Goal: Task Accomplishment & Management: Manage account settings

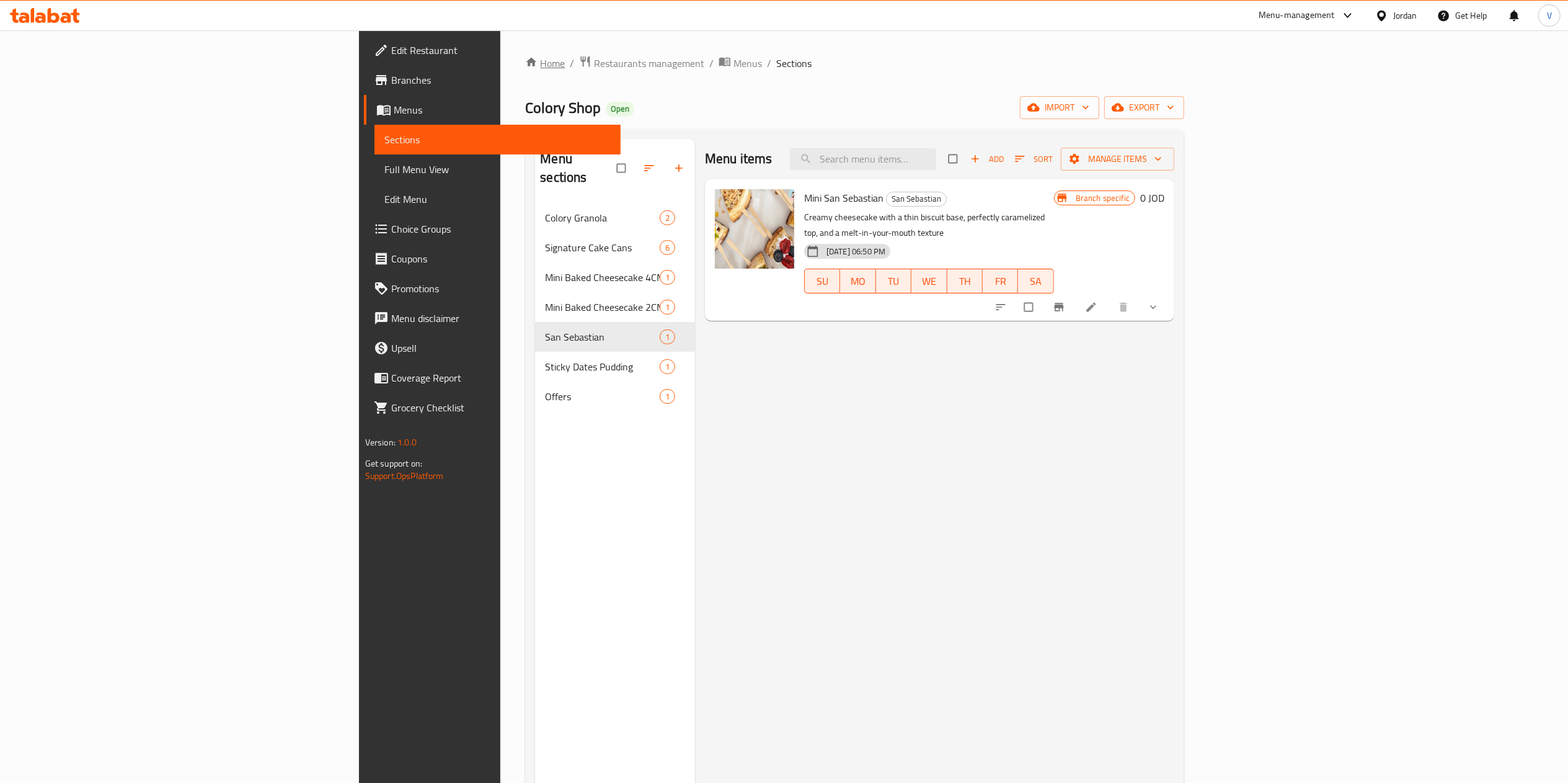
click at [525, 58] on link "Home" at bounding box center [545, 63] width 40 height 15
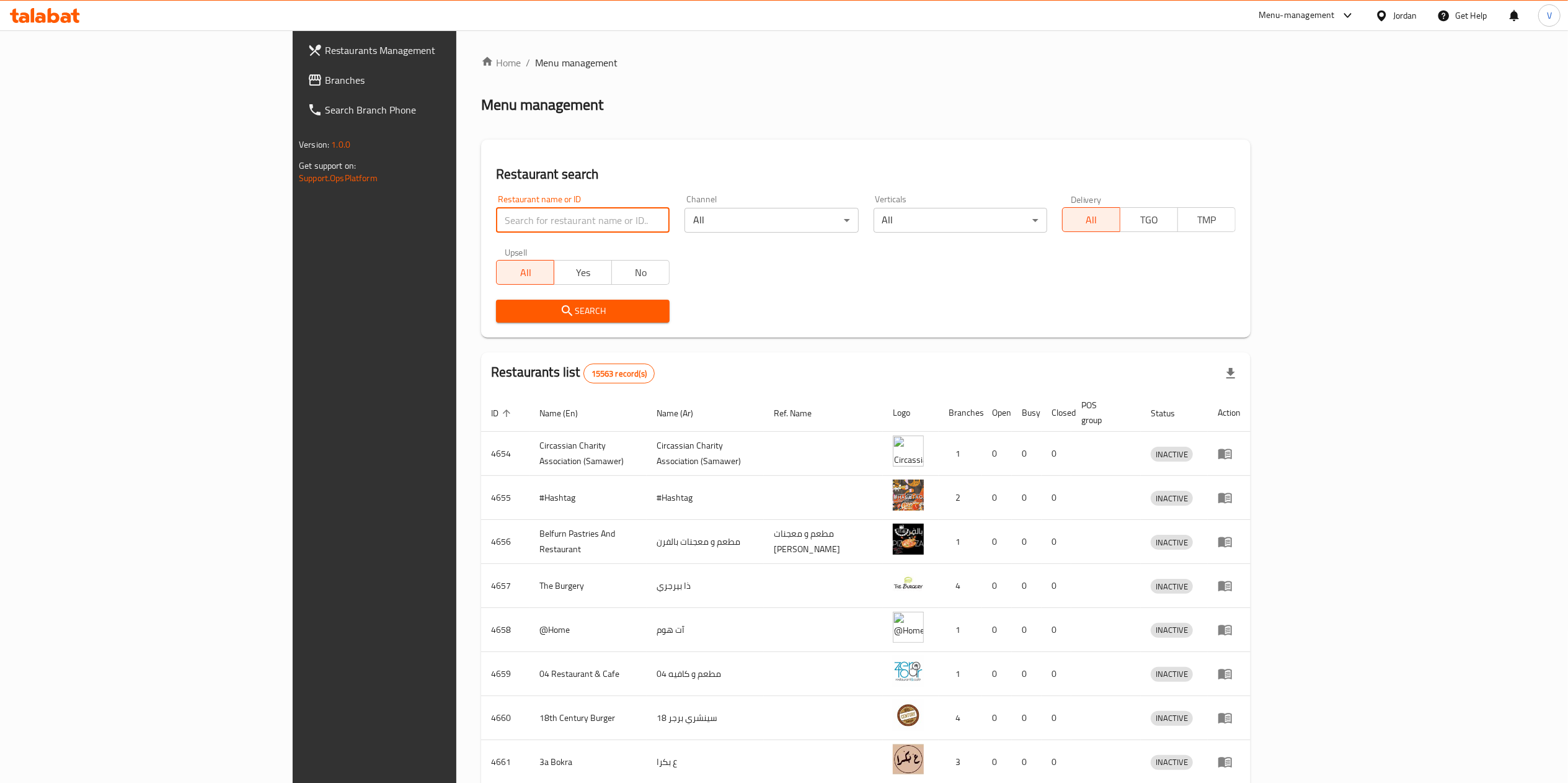
click at [496, 215] on input "search" at bounding box center [582, 220] width 173 height 25
paste input "764186"
type input "764186"
click button "Search" at bounding box center [582, 311] width 173 height 23
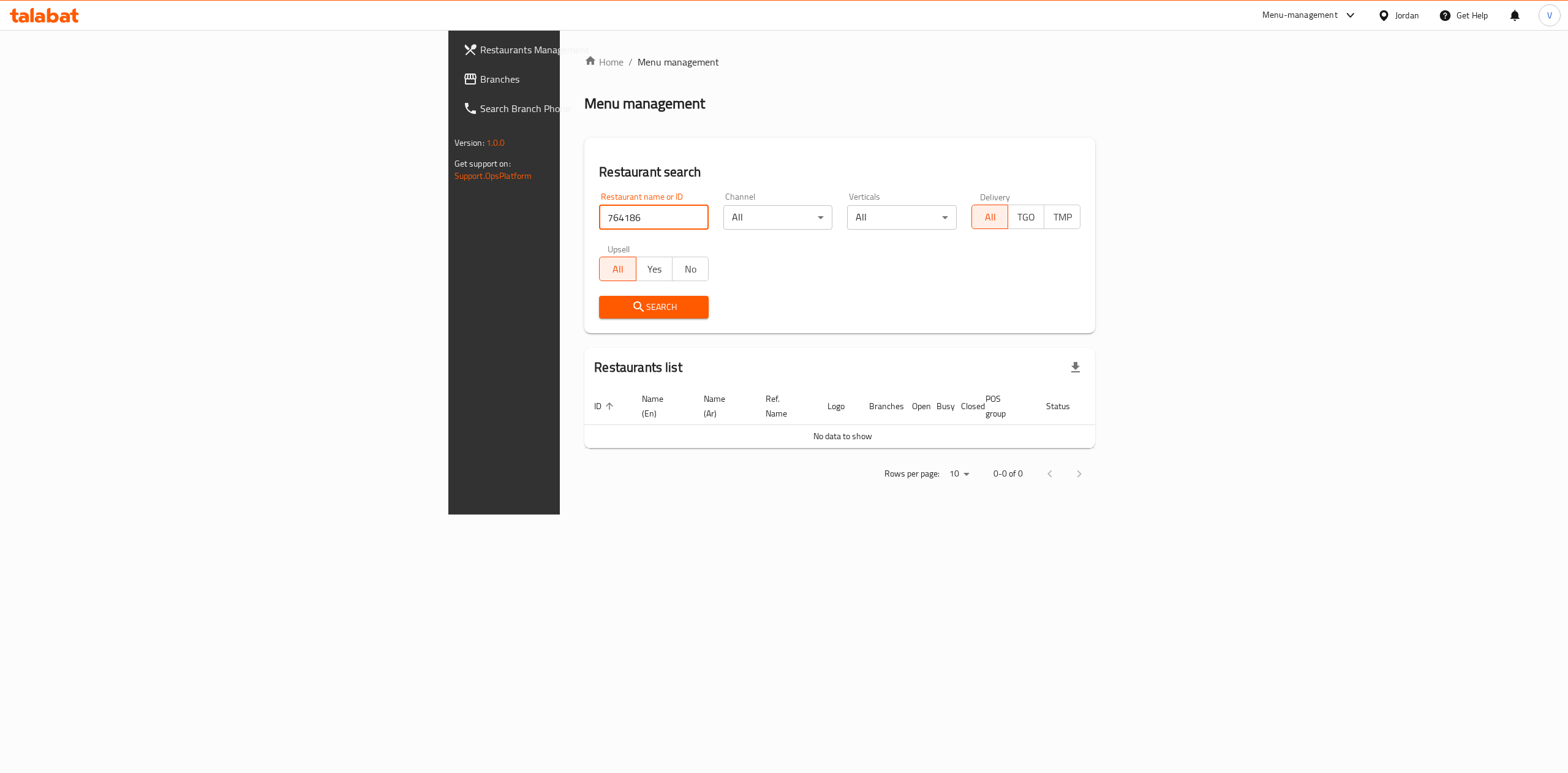
click at [480, 73] on span "Branches" at bounding box center [590, 79] width 220 height 15
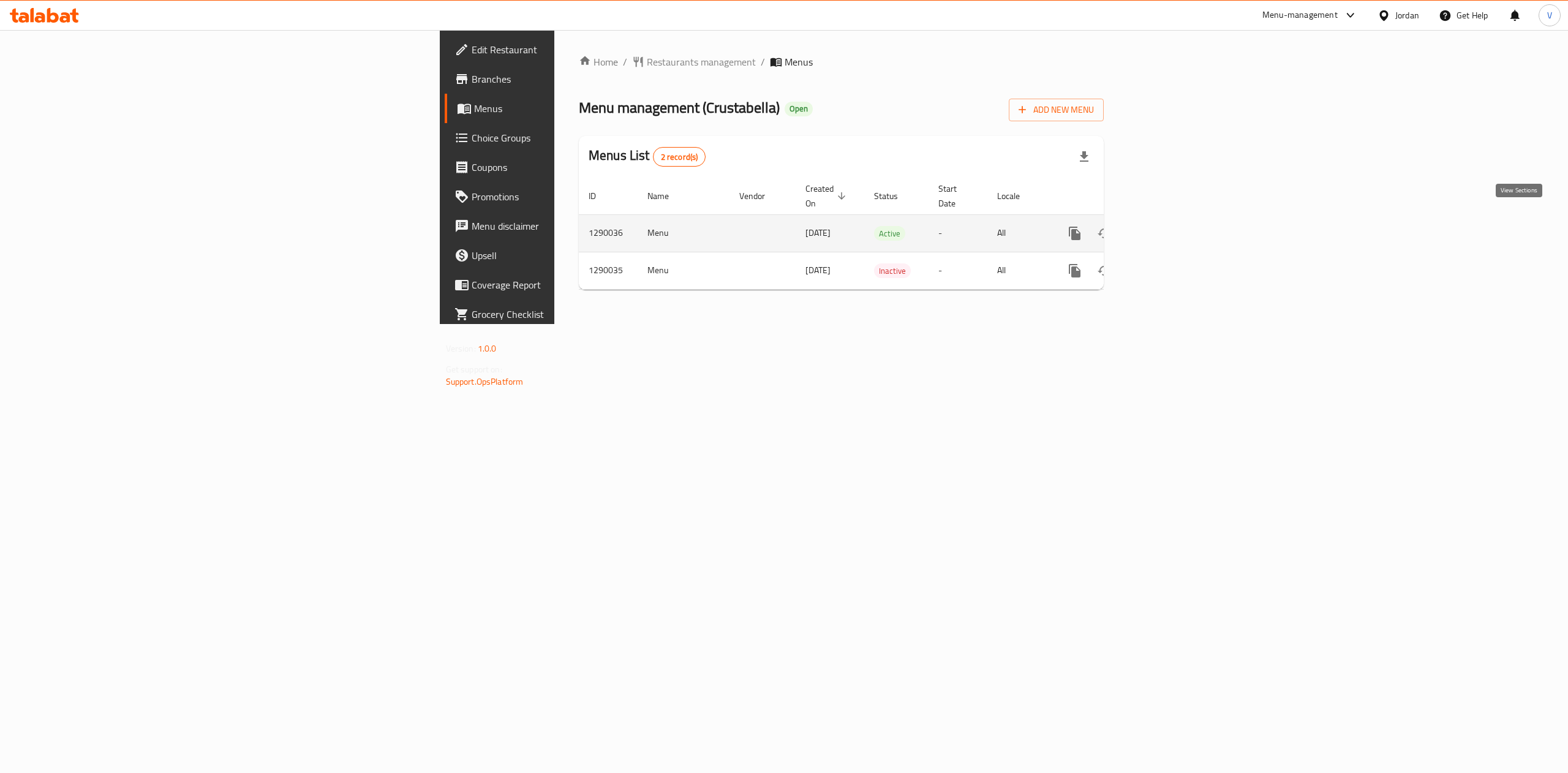
click at [1170, 227] on icon "enhanced table" at bounding box center [1163, 233] width 15 height 15
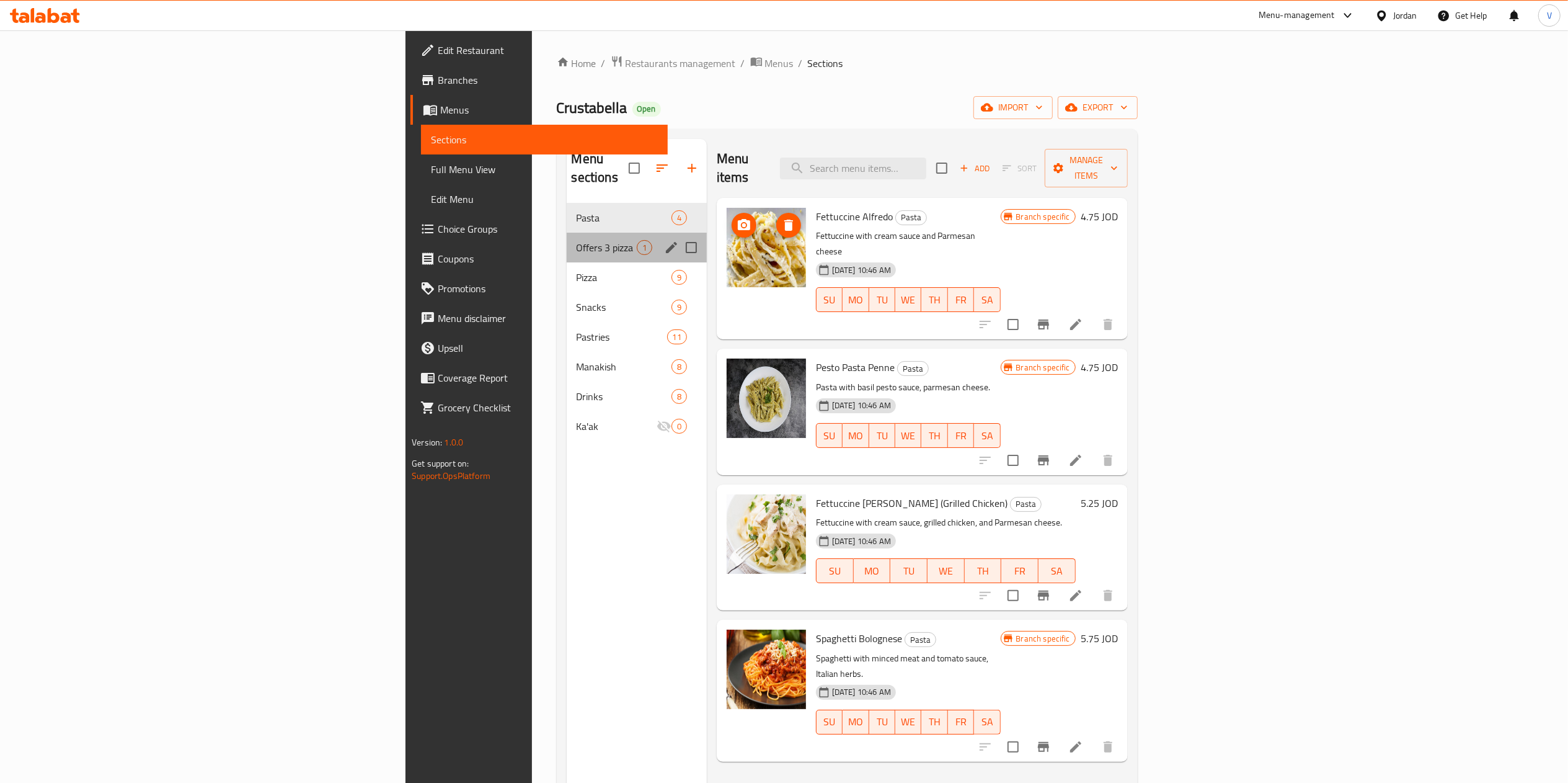
click at [567, 232] on div "Offers 3 pizza 1" at bounding box center [637, 247] width 140 height 30
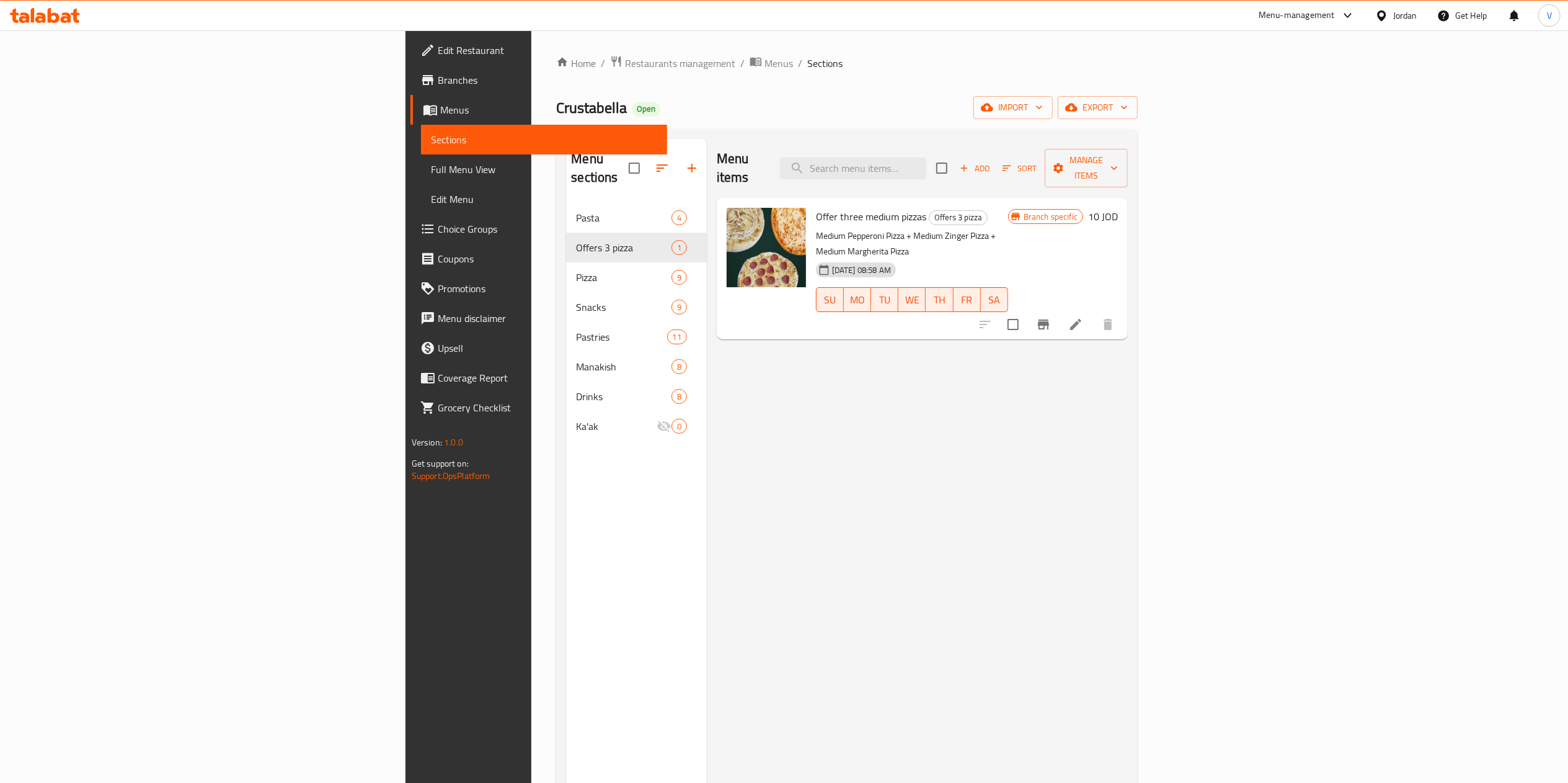
click at [816, 207] on span "Offer three medium pizzas" at bounding box center [871, 216] width 110 height 19
copy h6 "Offer three medium pizzas"
click at [991, 164] on span "Add" at bounding box center [974, 168] width 33 height 14
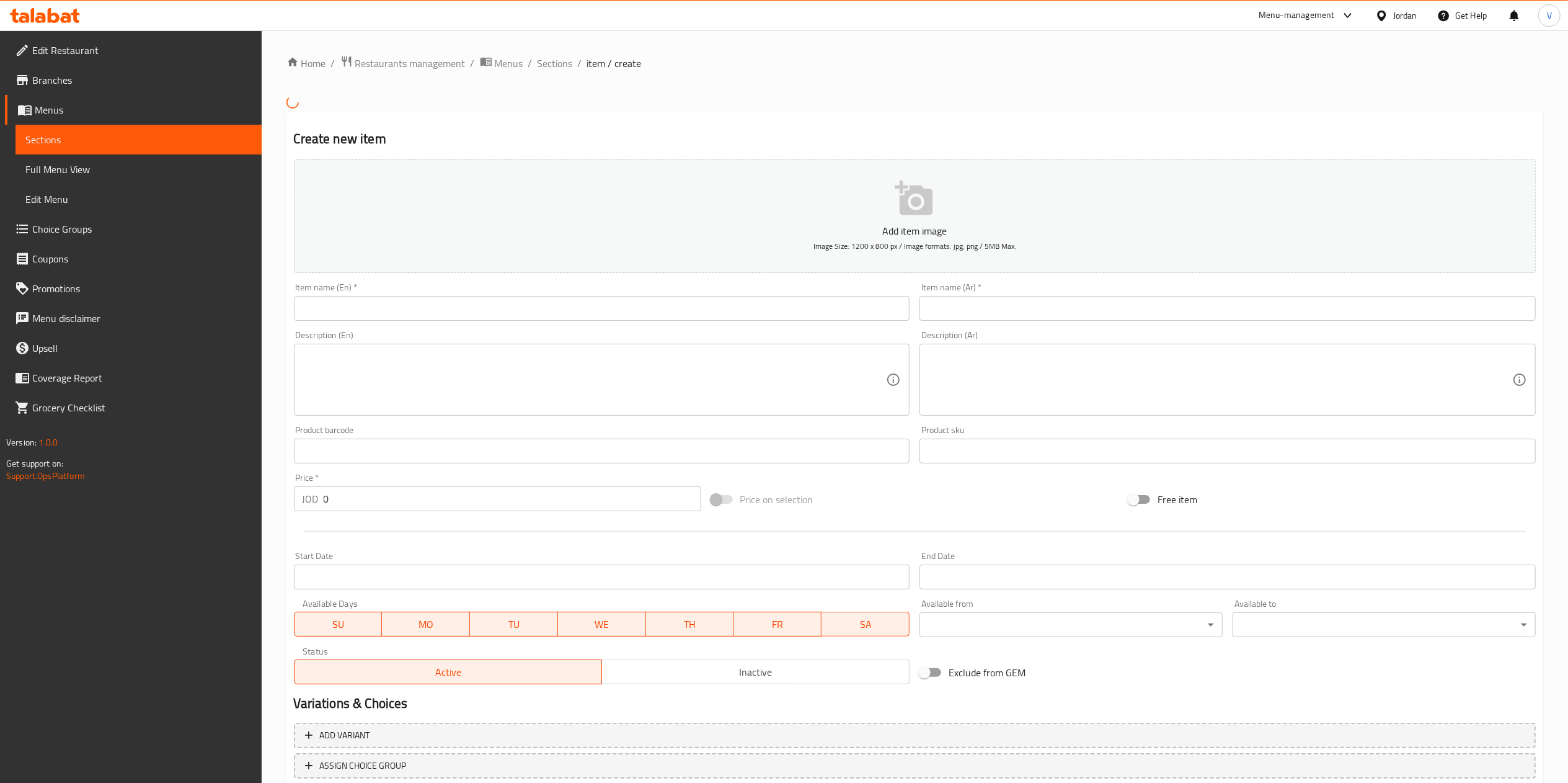
drag, startPoint x: 122, startPoint y: 530, endPoint x: 512, endPoint y: 463, distance: 395.7
click at [121, 530] on div "Edit Restaurant Branches Menus Sections Full Menu View Edit Menu Choice Groups …" at bounding box center [130, 422] width 262 height 783
drag, startPoint x: 996, startPoint y: 309, endPoint x: 871, endPoint y: 320, distance: 125.5
click at [996, 309] on input "text" at bounding box center [1228, 308] width 616 height 25
paste input "العرض 3 بيتزا حجم كبير"
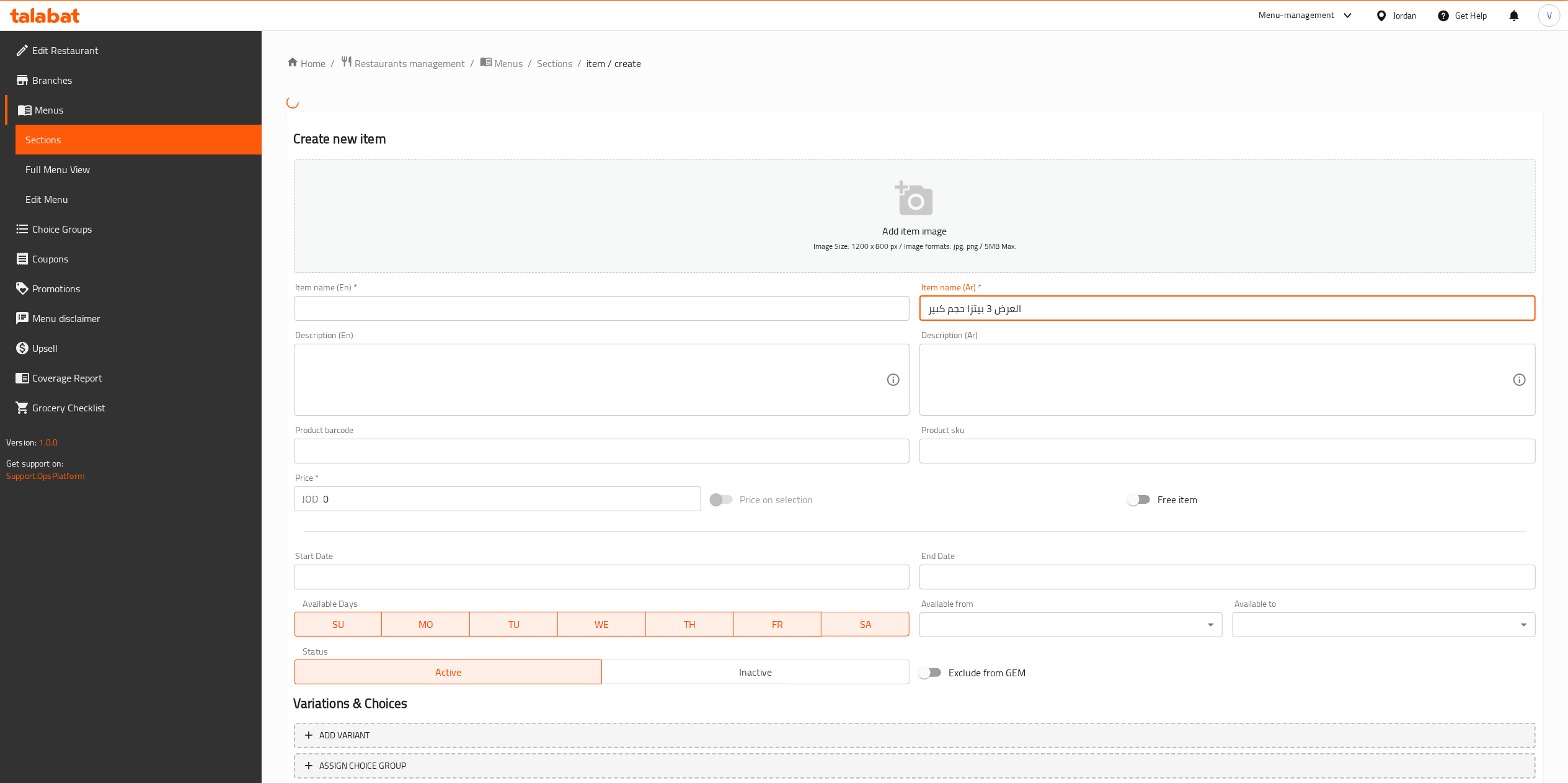
drag, startPoint x: 997, startPoint y: 309, endPoint x: 1039, endPoint y: 310, distance: 42.0
click at [1039, 310] on input "العرض 3 بيتزا حجم كبير" at bounding box center [1228, 308] width 616 height 25
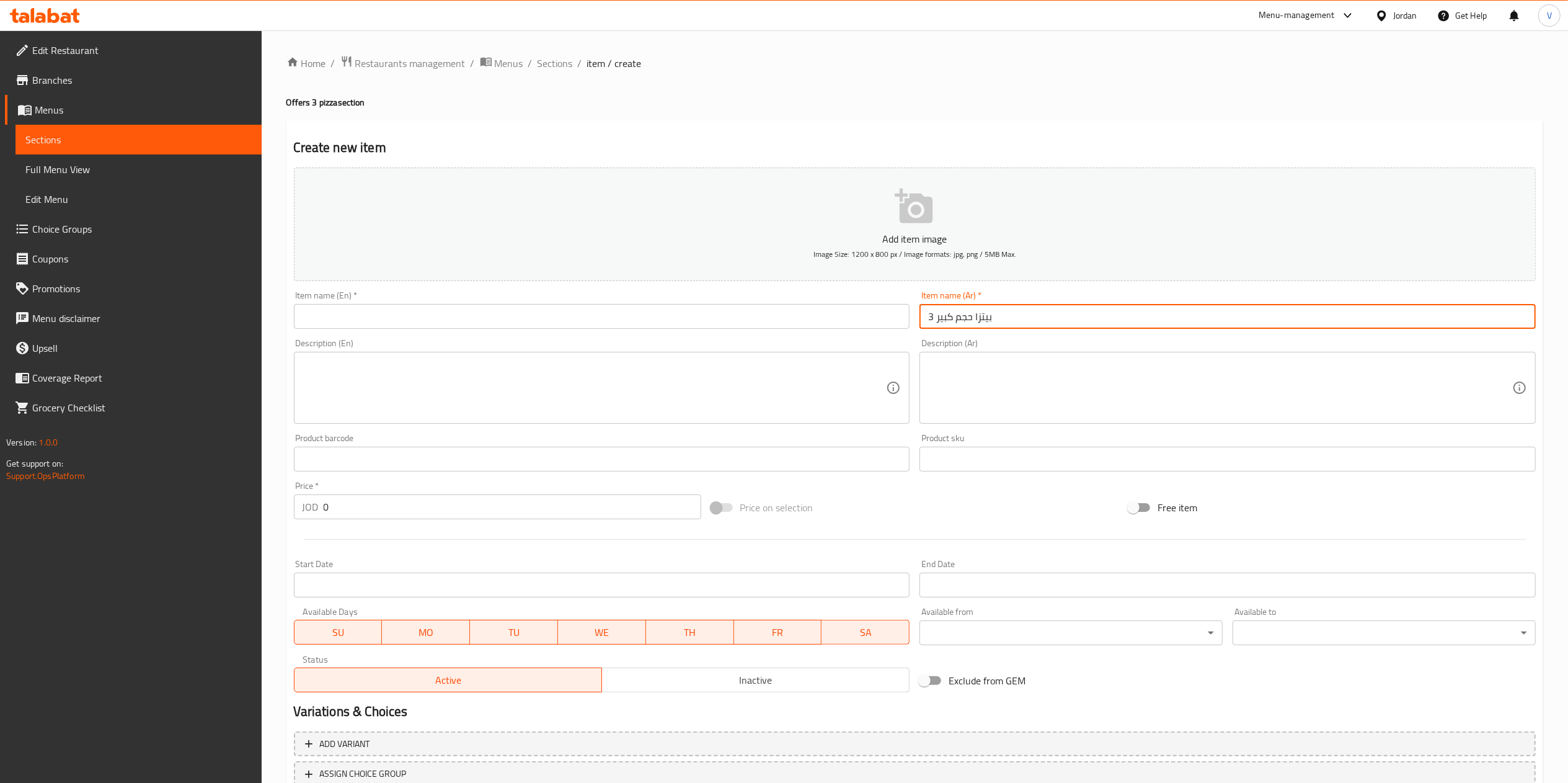
type input "3 بيتزا حجم كبير"
click at [716, 305] on input "text" at bounding box center [602, 316] width 616 height 25
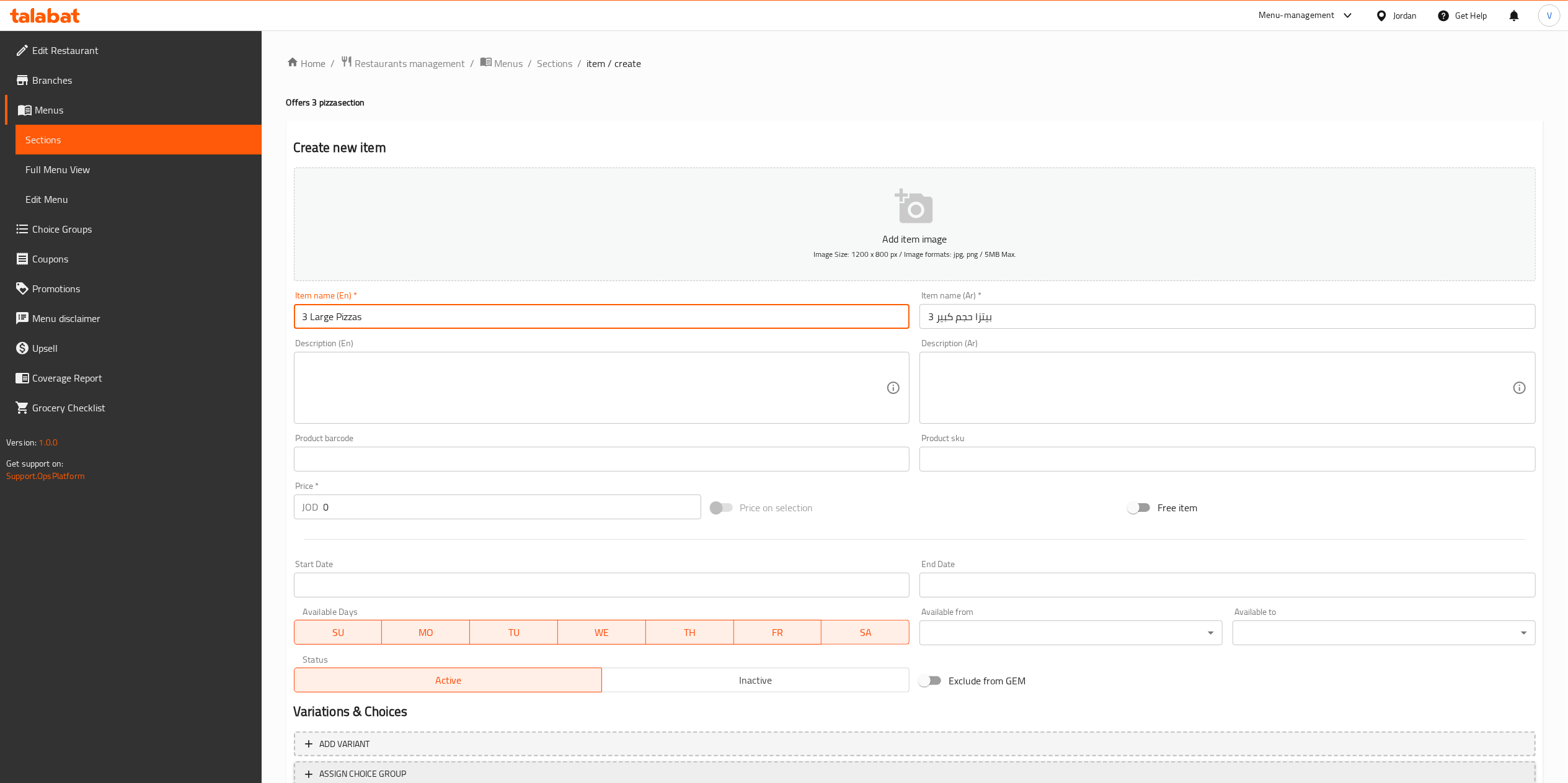
type input "3 Large Pizzas"
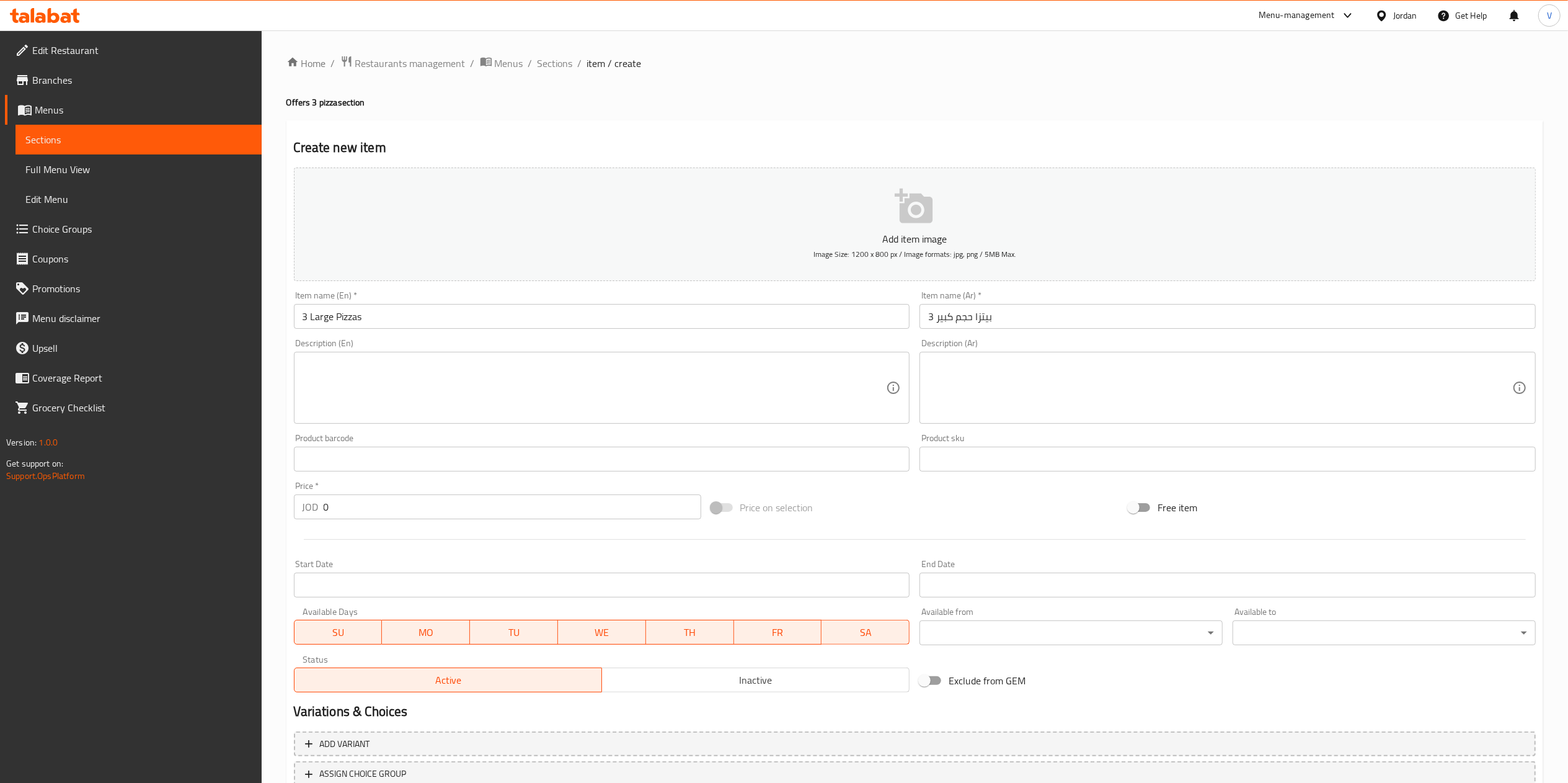
drag, startPoint x: 114, startPoint y: 570, endPoint x: 398, endPoint y: 458, distance: 305.3
click at [117, 570] on div "Edit Restaurant Branches Menus Sections Full Menu View Edit Menu Choice Groups …" at bounding box center [130, 422] width 262 height 783
drag, startPoint x: 387, startPoint y: 514, endPoint x: 119, endPoint y: 513, distance: 268.0
click at [119, 513] on div "Edit Restaurant Branches Menus Sections Full Menu View Edit Menu Choice Groups …" at bounding box center [784, 453] width 1568 height 846
paste input "17"
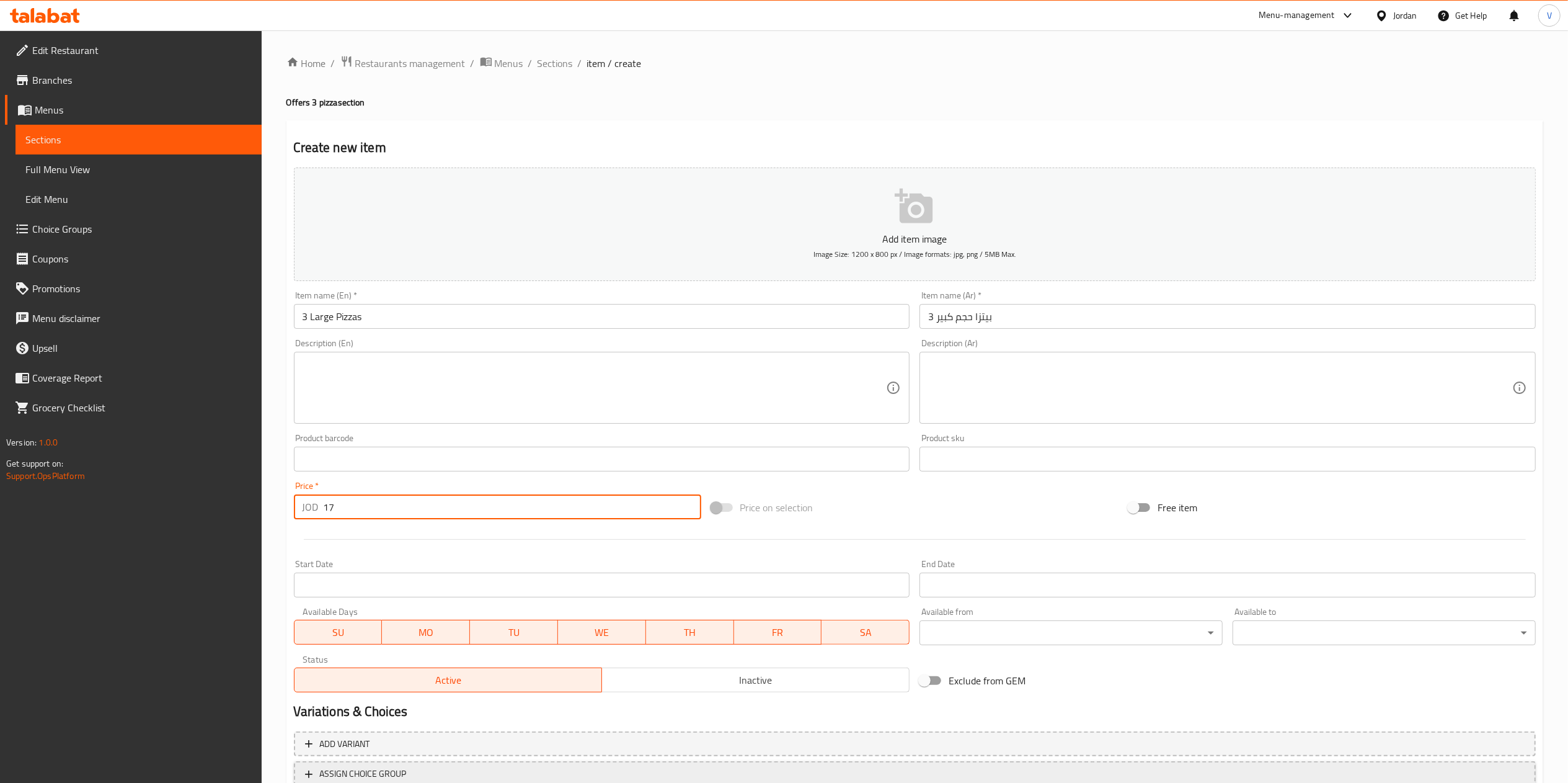
type input "17"
drag, startPoint x: 128, startPoint y: 619, endPoint x: 867, endPoint y: 451, distance: 757.9
click at [129, 619] on div "Edit Restaurant Branches Menus Sections Full Menu View Edit Menu Choice Groups …" at bounding box center [130, 422] width 262 height 783
click at [988, 395] on textarea at bounding box center [1220, 388] width 584 height 59
paste textarea "الفريدو ، زنجر ، خضار"
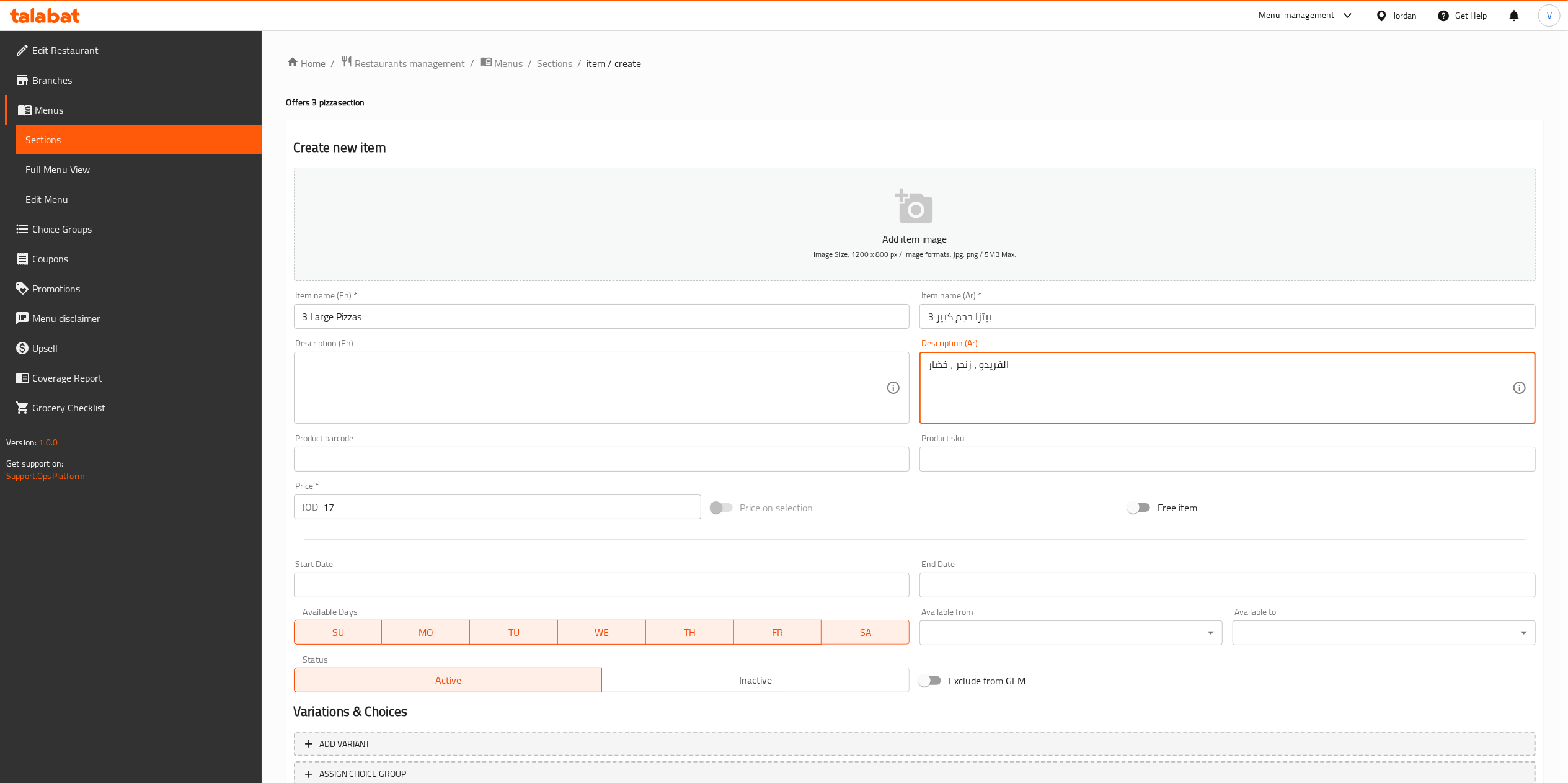
type textarea "الفريدو ، زنجر ، خضار"
click at [764, 388] on textarea at bounding box center [594, 388] width 584 height 59
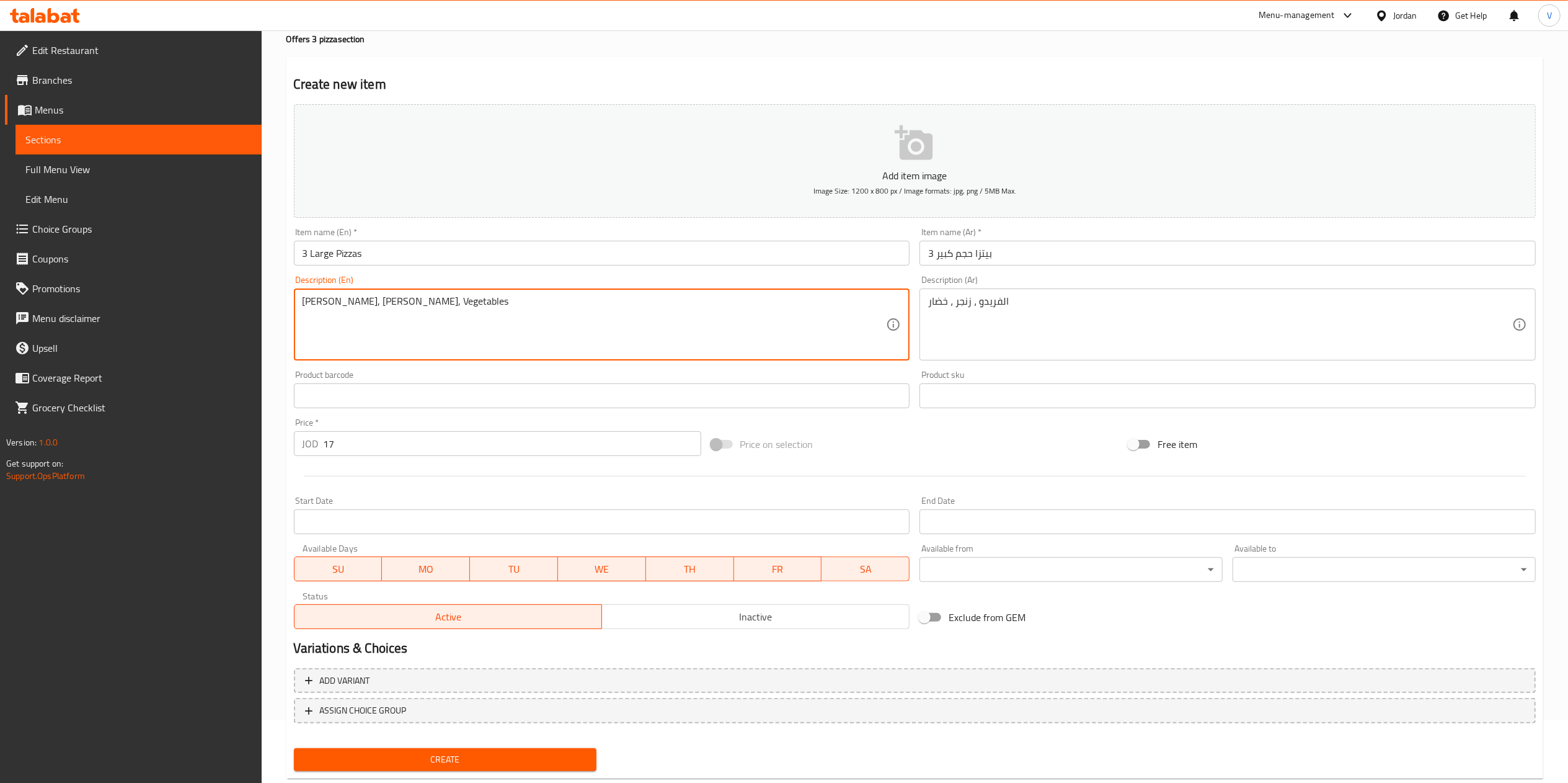
scroll to position [93, 0]
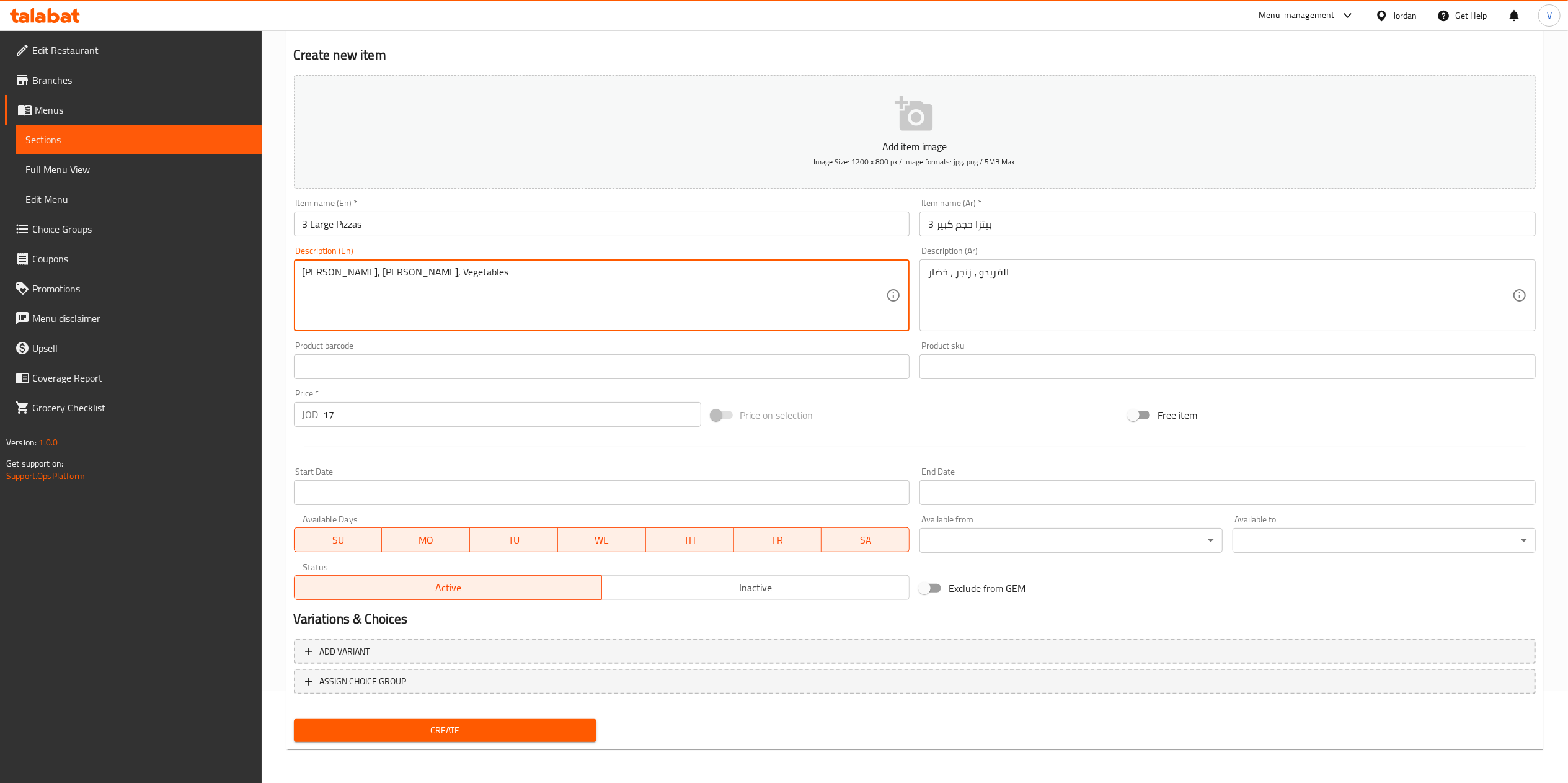
type textarea "Alfredo, Zinger, Vegetables"
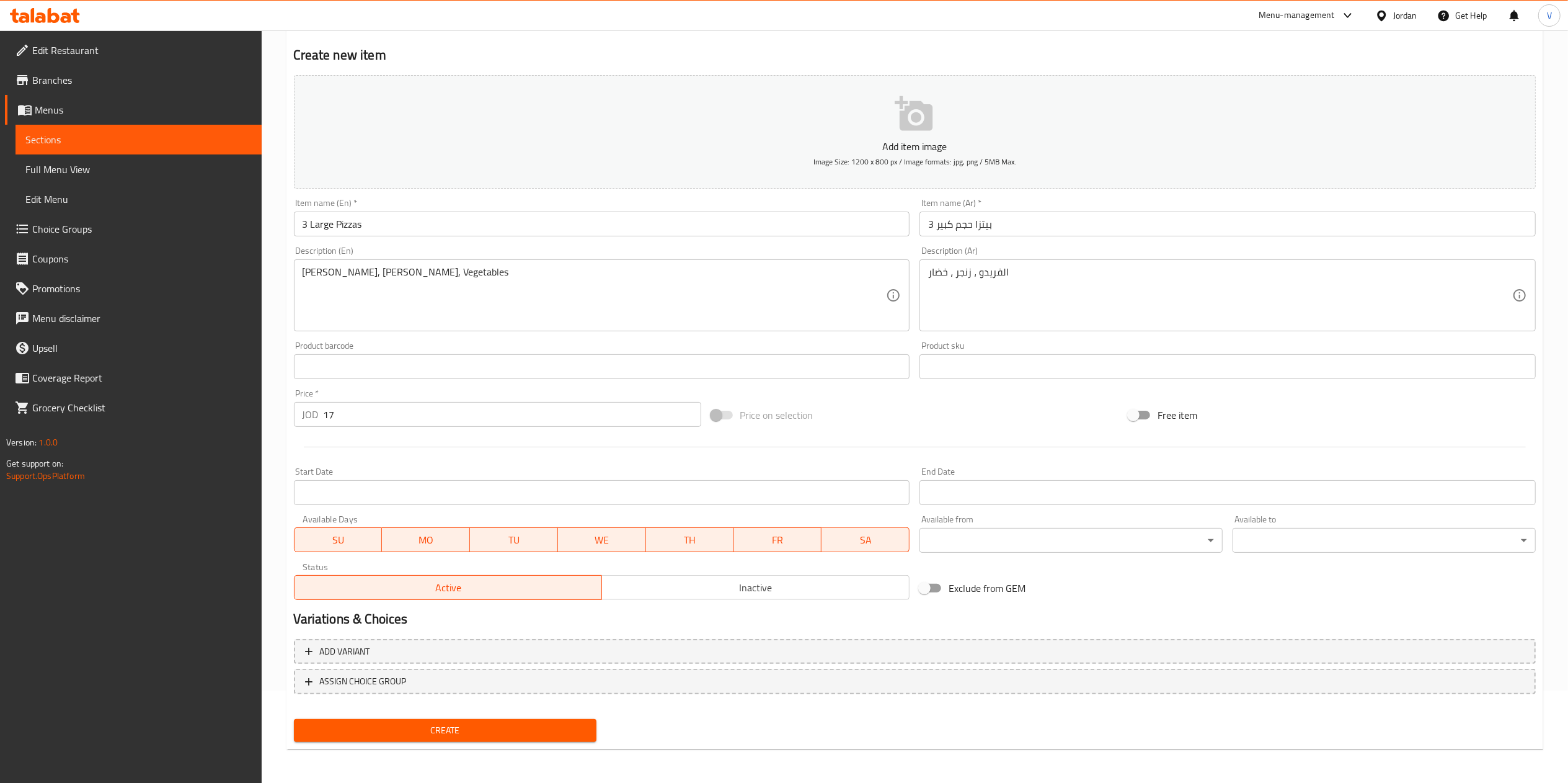
click at [451, 748] on div "Home / Restaurants management / Menus / Sections / item / create Offers 3 pizza…" at bounding box center [914, 361] width 1257 height 796
click at [468, 735] on span "Create" at bounding box center [445, 730] width 283 height 16
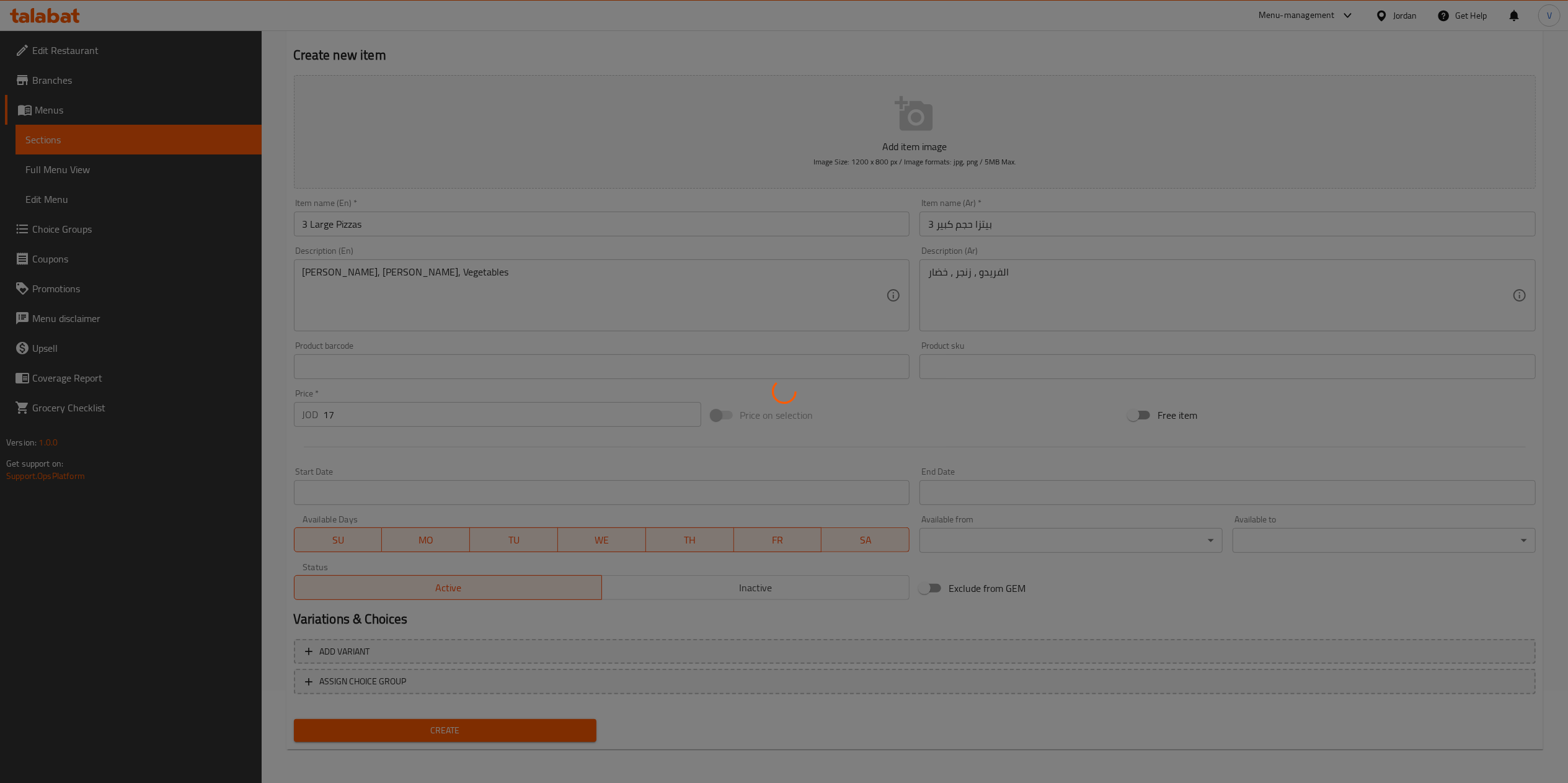
type input "0"
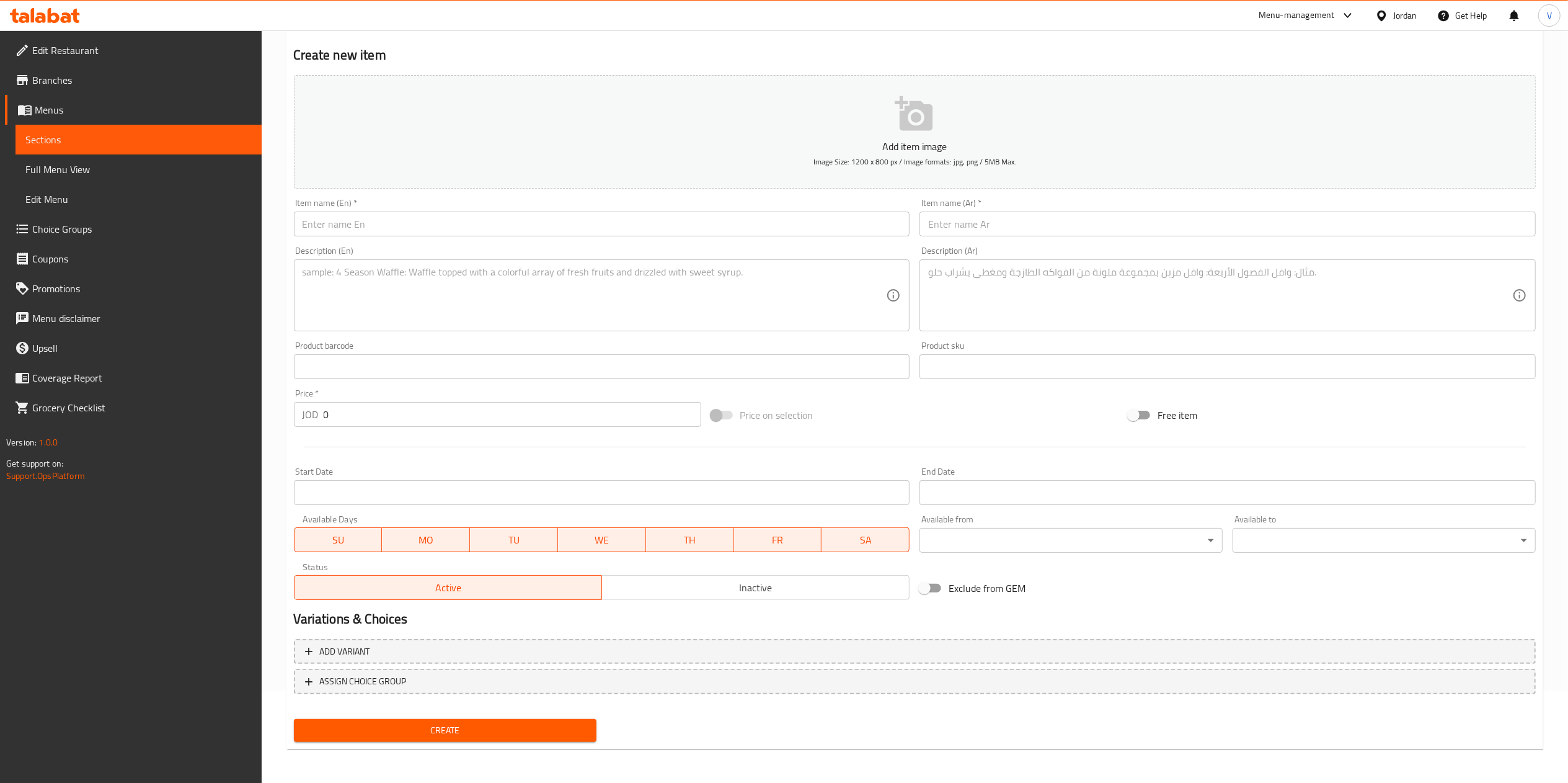
drag, startPoint x: 168, startPoint y: 677, endPoint x: 323, endPoint y: 448, distance: 276.5
click at [168, 677] on div "Edit Restaurant Branches Menus Sections Full Menu View Edit Menu Choice Groups …" at bounding box center [130, 422] width 262 height 783
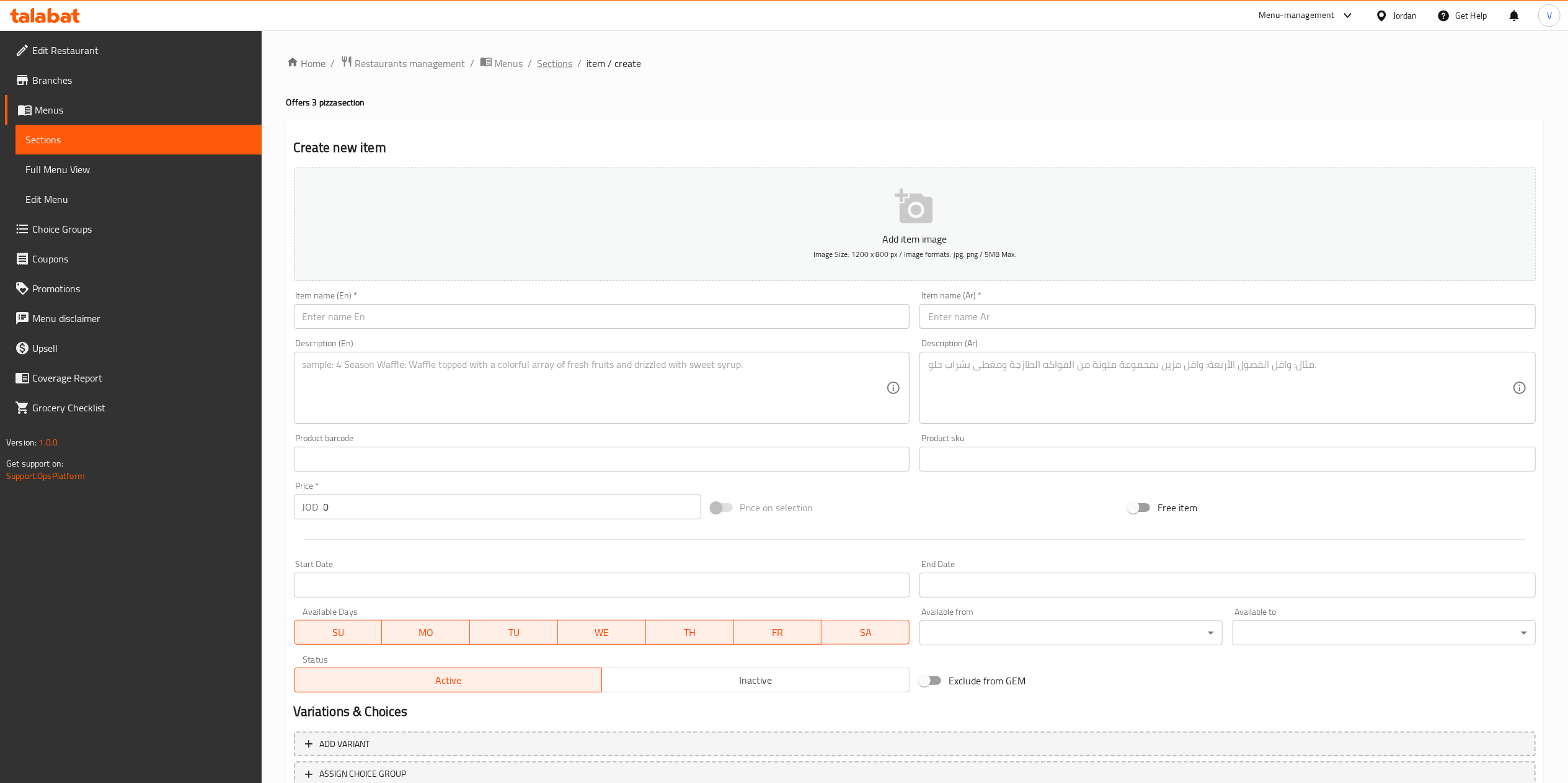
click at [551, 61] on span "Sections" at bounding box center [555, 63] width 35 height 15
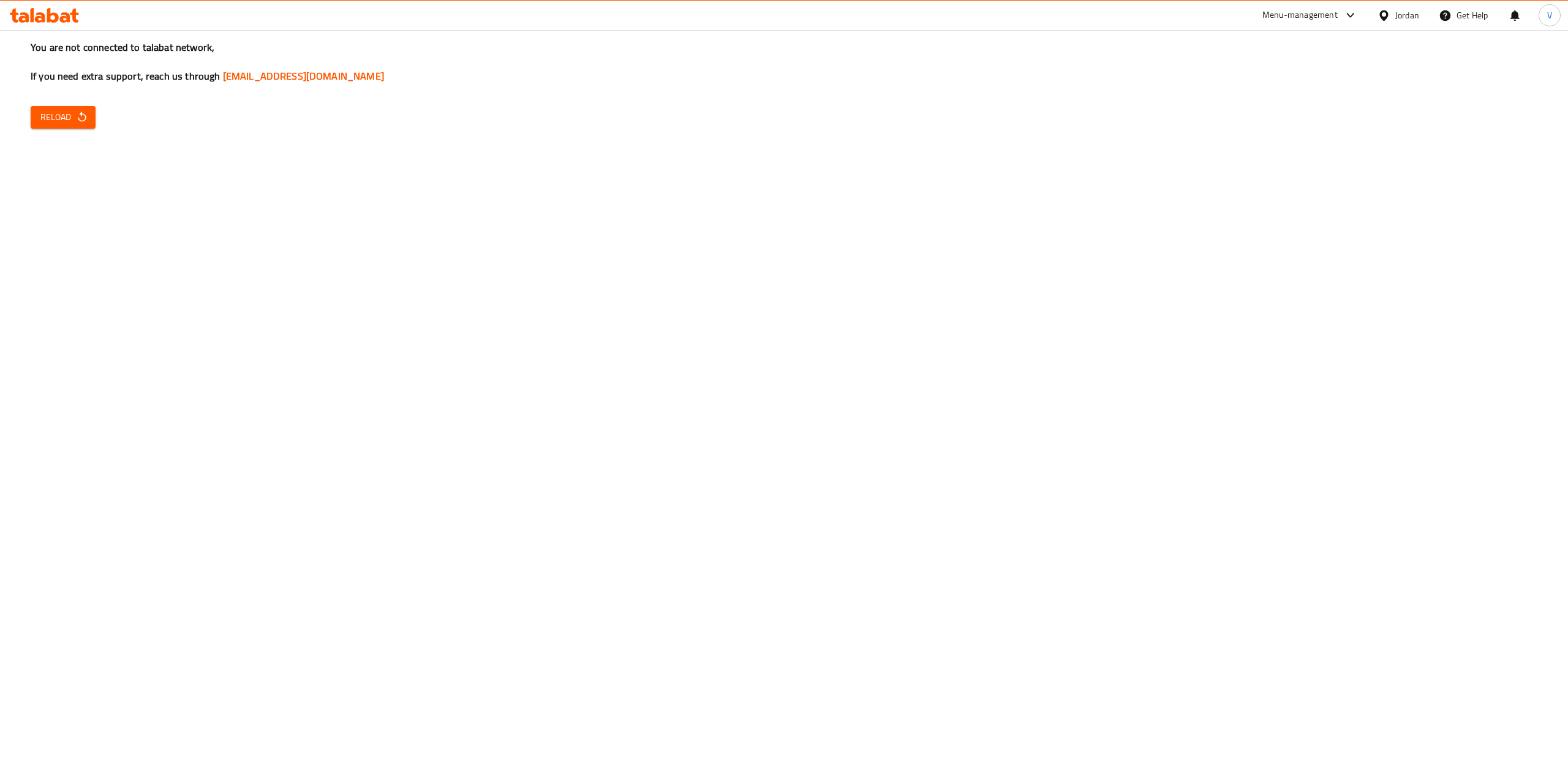
click at [68, 110] on span "Reload" at bounding box center [63, 117] width 45 height 15
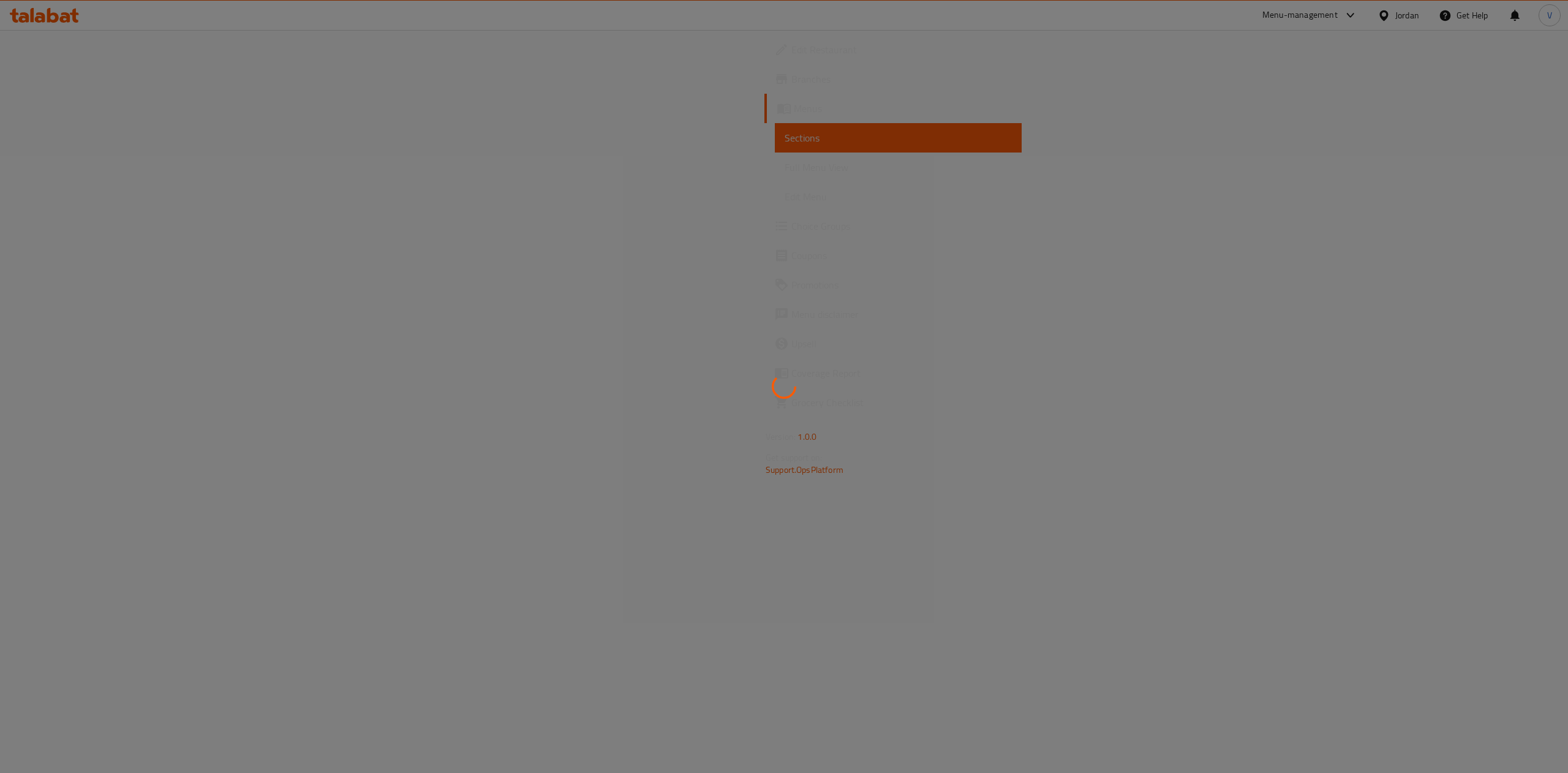
drag, startPoint x: 0, startPoint y: 0, endPoint x: 52, endPoint y: 305, distance: 309.4
click at [52, 305] on div at bounding box center [784, 386] width 1568 height 773
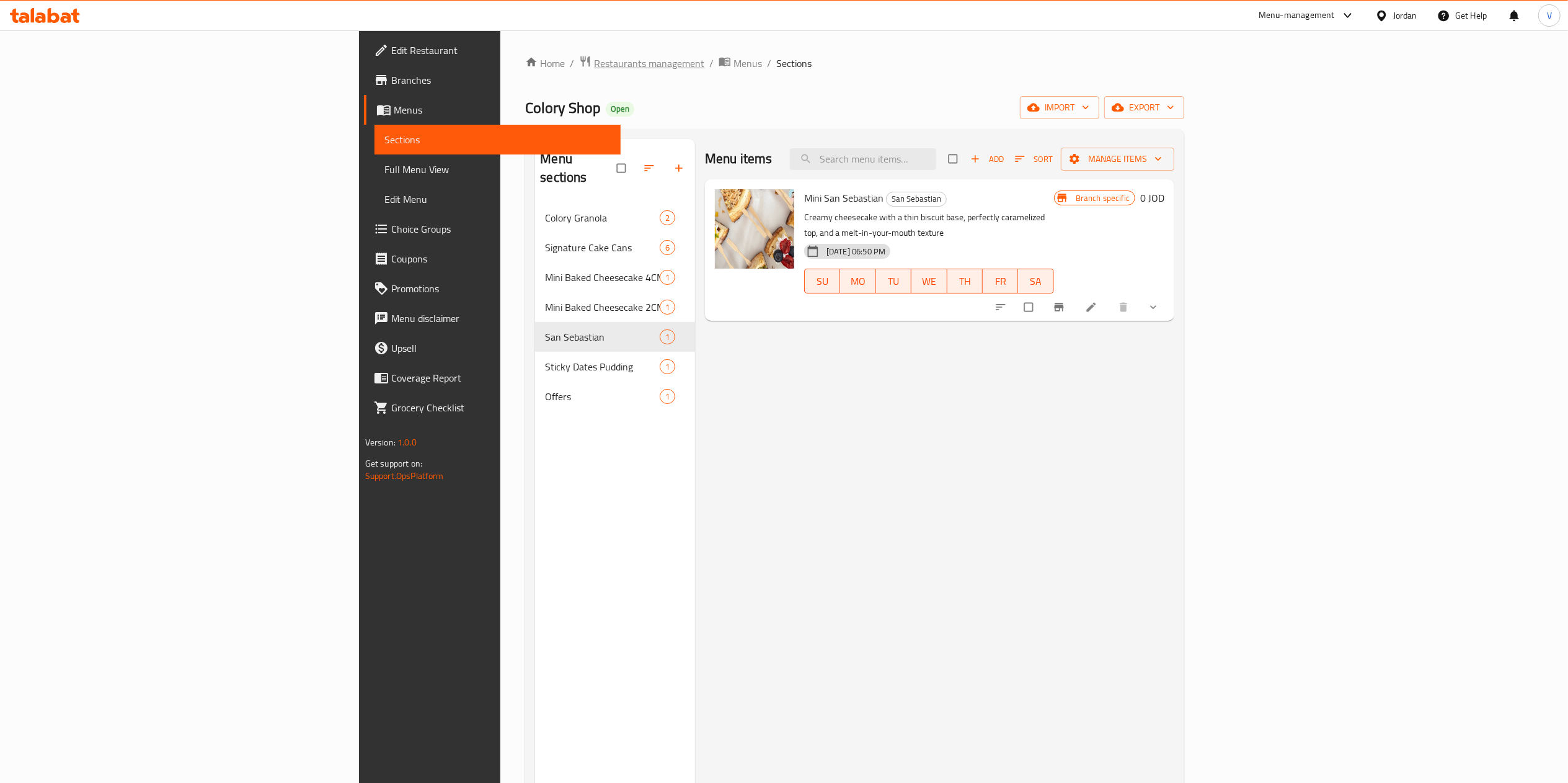
click at [594, 59] on span "Restaurants management" at bounding box center [649, 63] width 110 height 15
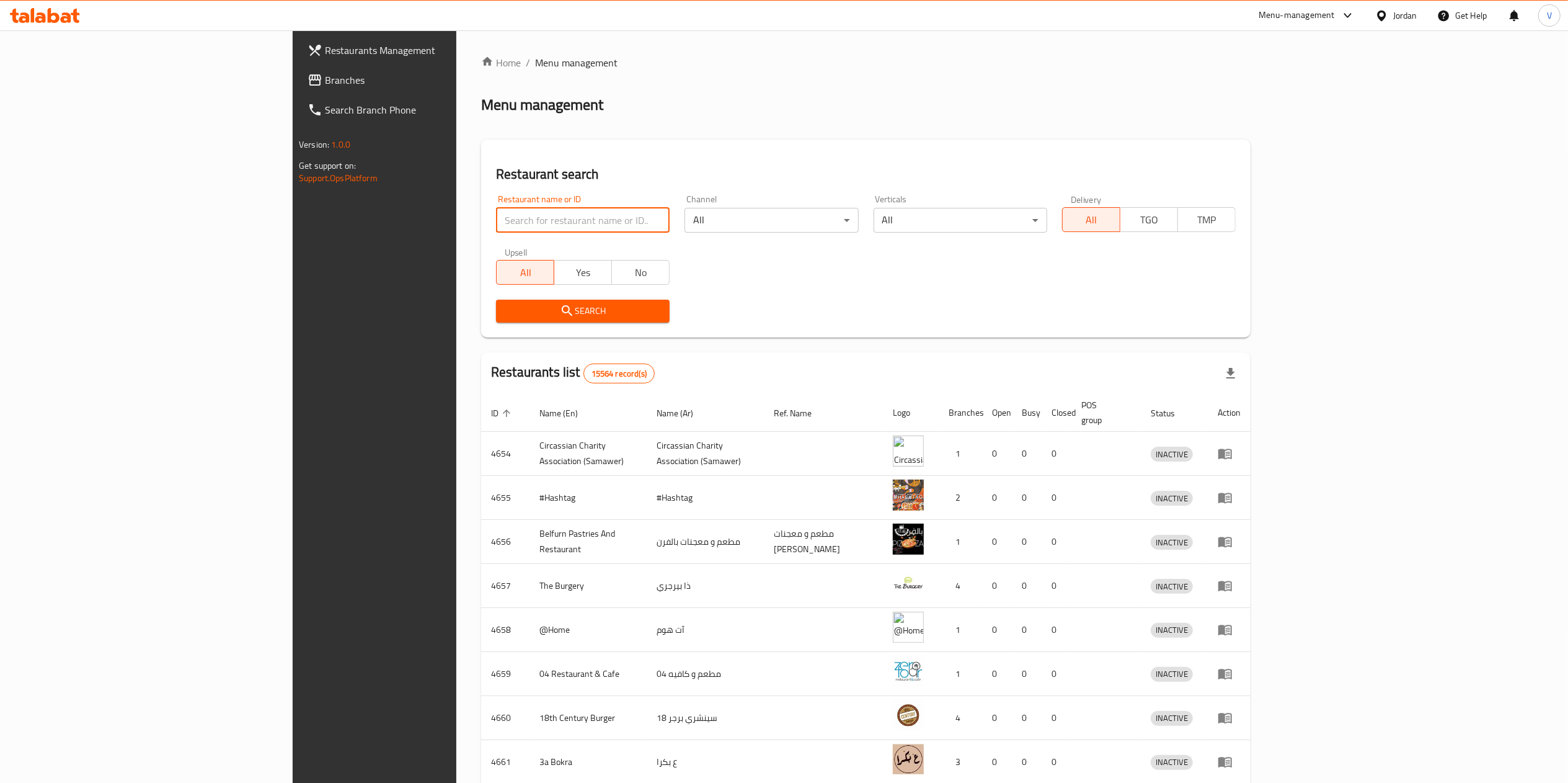
click at [496, 219] on input "search" at bounding box center [582, 220] width 173 height 25
paste input "655850"
type input "655850"
click button "Search" at bounding box center [582, 311] width 173 height 23
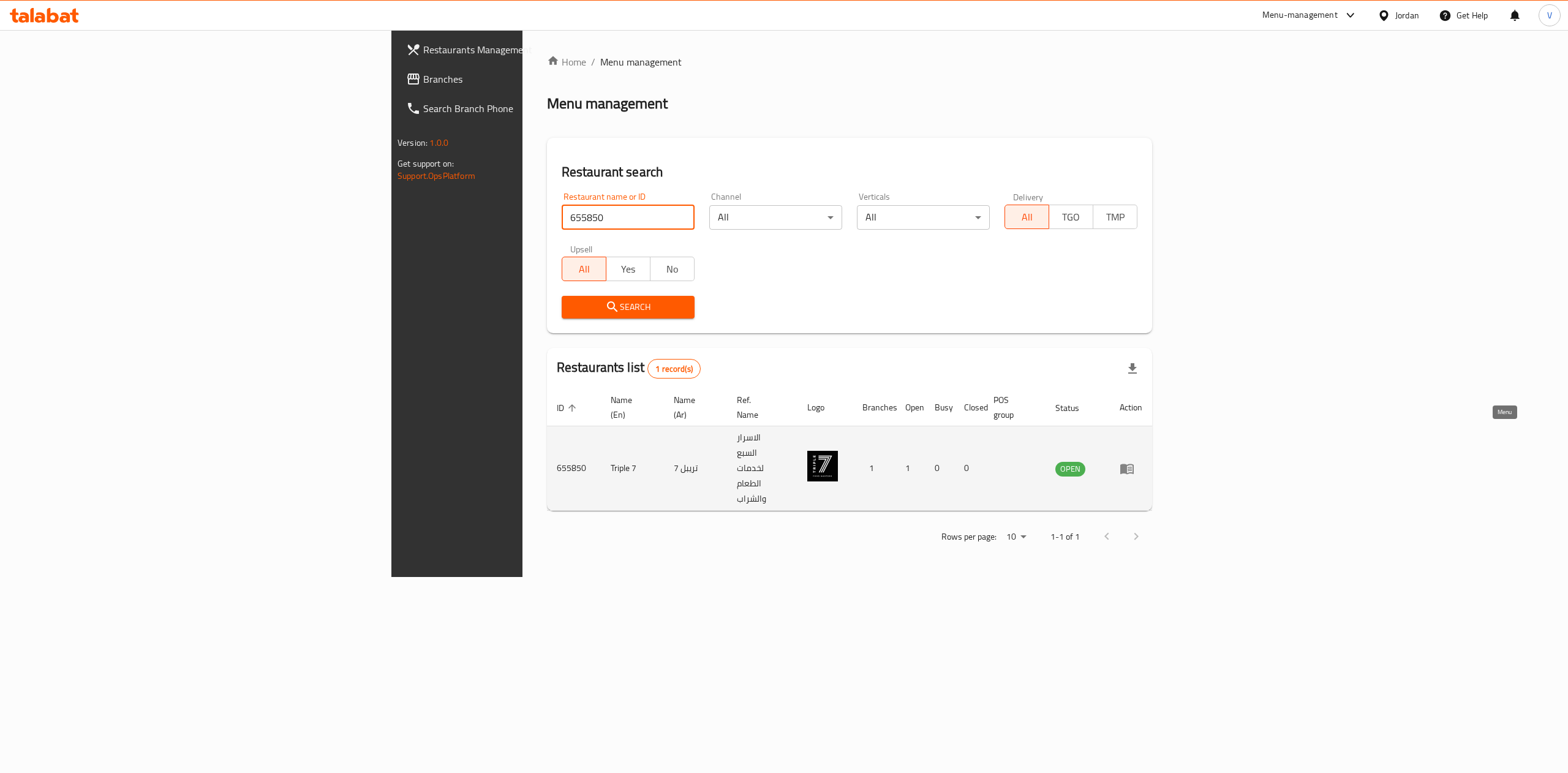
click at [1143, 461] on link "enhanced table" at bounding box center [1131, 468] width 23 height 15
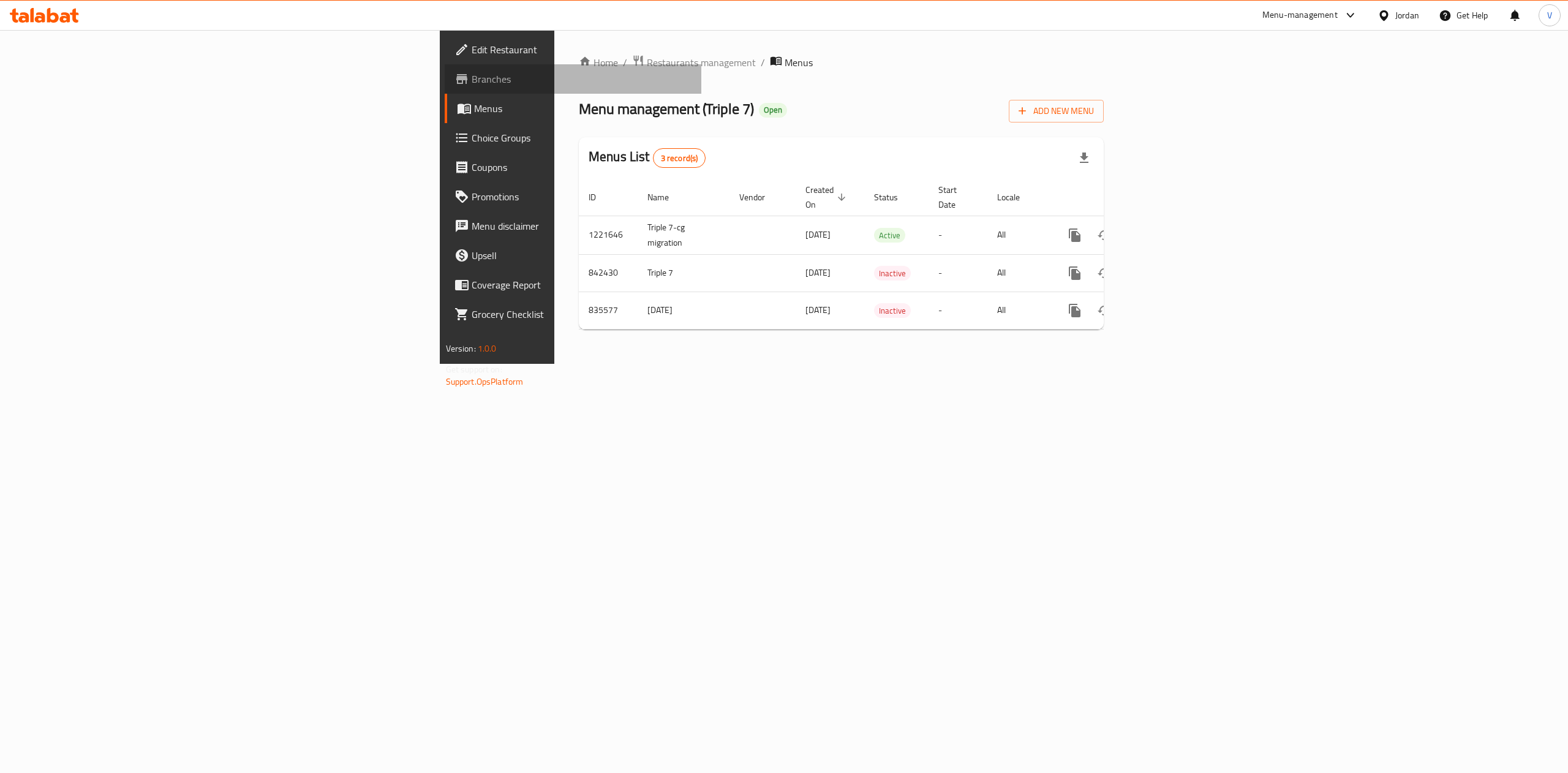
click at [472, 72] on span "Branches" at bounding box center [582, 79] width 220 height 15
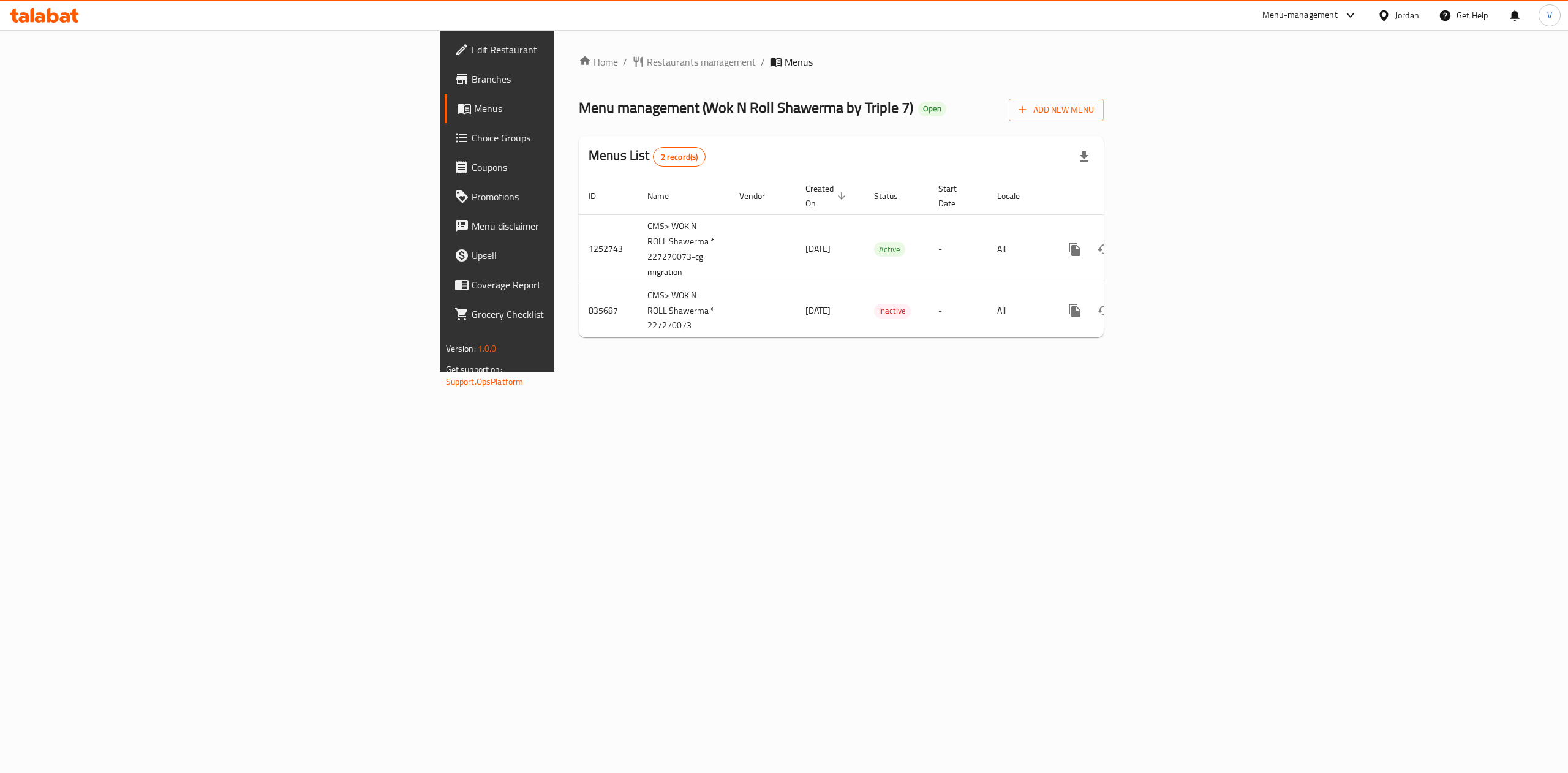
click at [472, 72] on span "Branches" at bounding box center [582, 79] width 220 height 15
